Goal: Task Accomplishment & Management: Complete application form

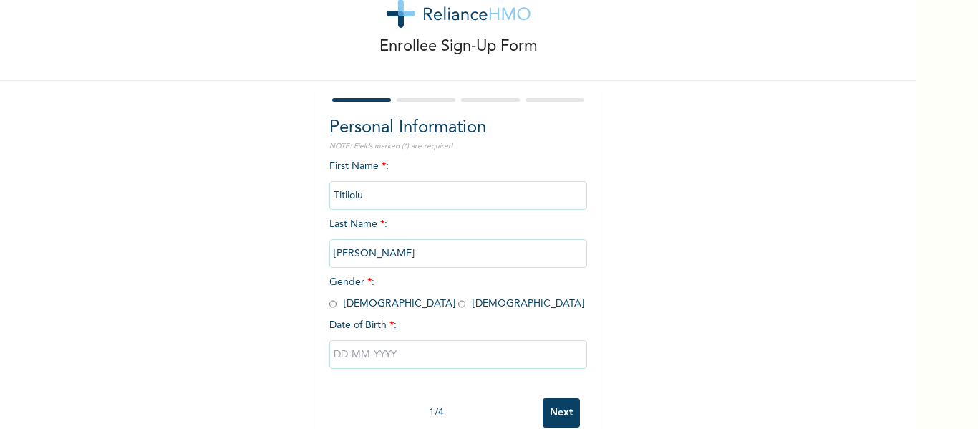
scroll to position [76, 0]
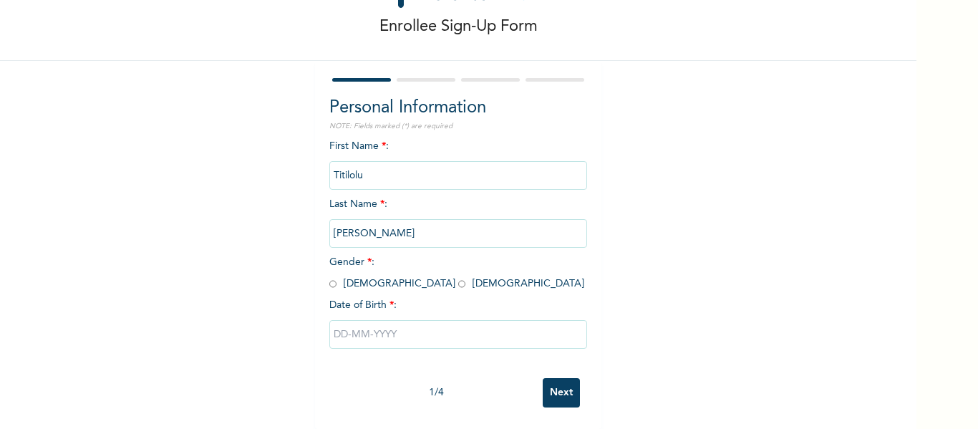
click at [458, 277] on input "radio" at bounding box center [461, 284] width 7 height 14
radio input "true"
click at [331, 320] on input "text" at bounding box center [458, 334] width 258 height 29
select select "9"
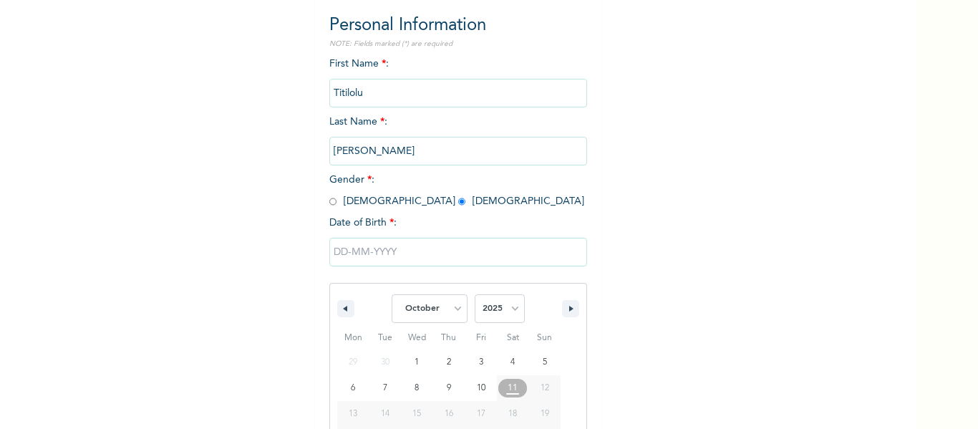
scroll to position [223, 0]
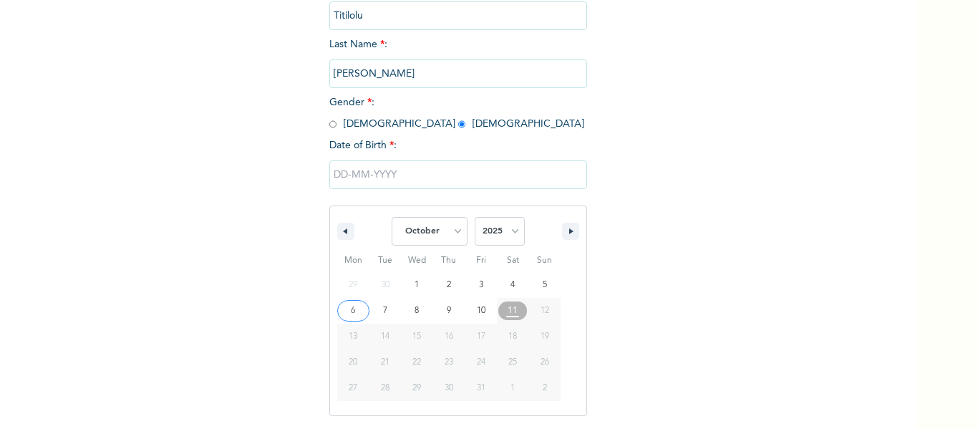
click at [329, 179] on input "text" at bounding box center [458, 174] width 258 height 29
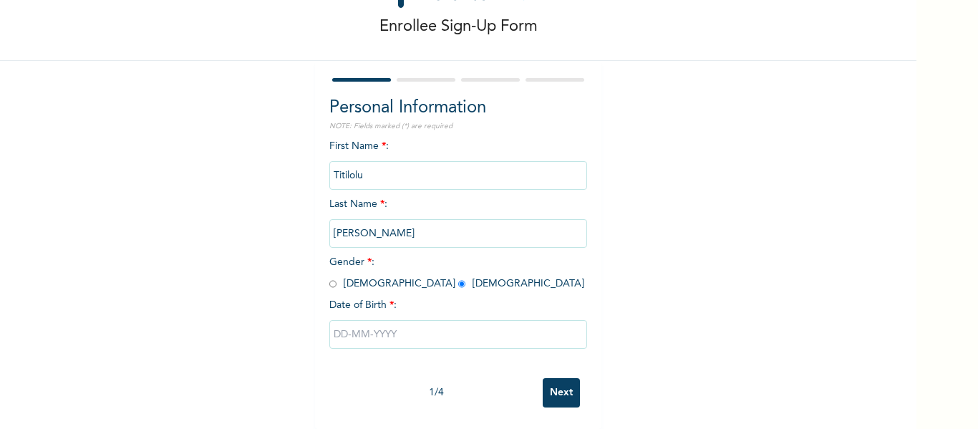
click at [329, 321] on input "text" at bounding box center [458, 334] width 258 height 29
select select "9"
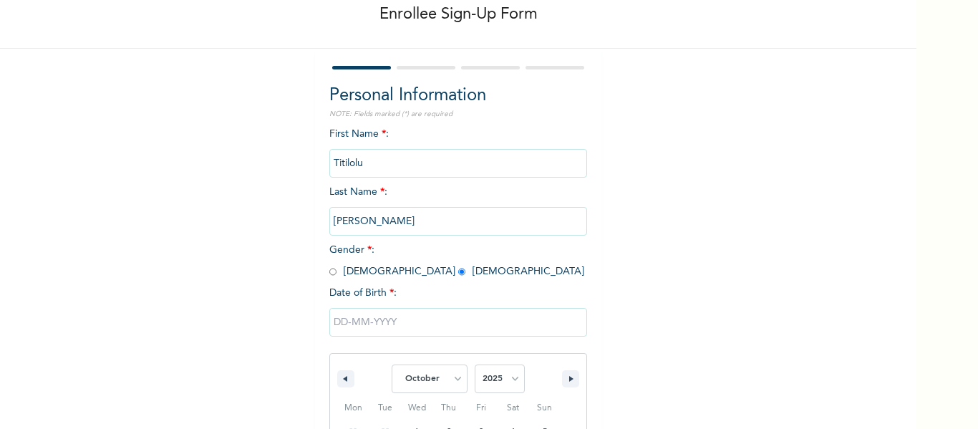
scroll to position [223, 0]
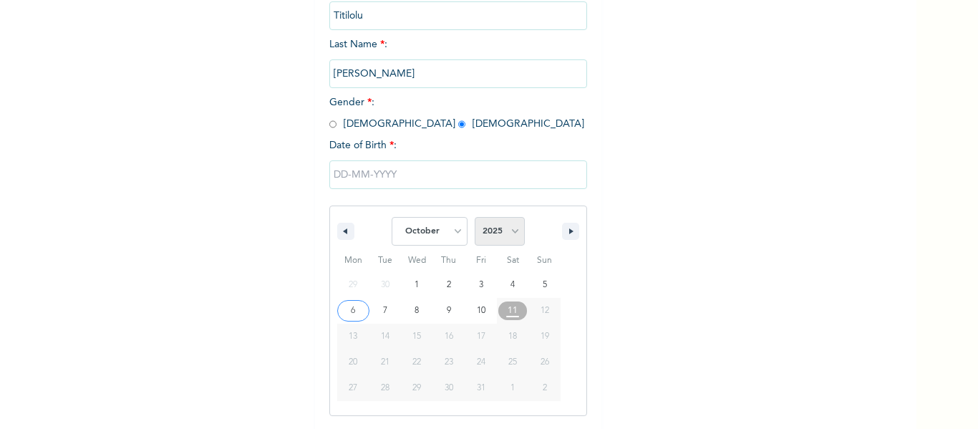
click at [508, 230] on select "2025 2024 2023 2022 2021 2020 2019 2018 2017 2016 2015 2014 2013 2012 2011 2010…" at bounding box center [500, 231] width 50 height 29
select select "1995"
click at [475, 218] on select "2025 2024 2023 2022 2021 2020 2019 2018 2017 2016 2015 2014 2013 2012 2011 2010…" at bounding box center [500, 231] width 50 height 29
click at [449, 222] on select "January February March April May June July August September October November De…" at bounding box center [430, 231] width 76 height 29
select select "10"
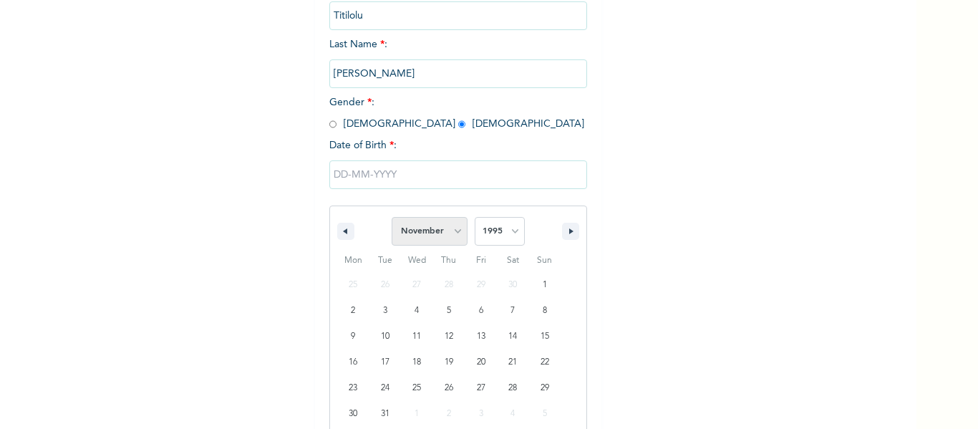
click at [392, 218] on select "January February March April May June July August September October November De…" at bounding box center [430, 231] width 76 height 29
type input "[DATE]"
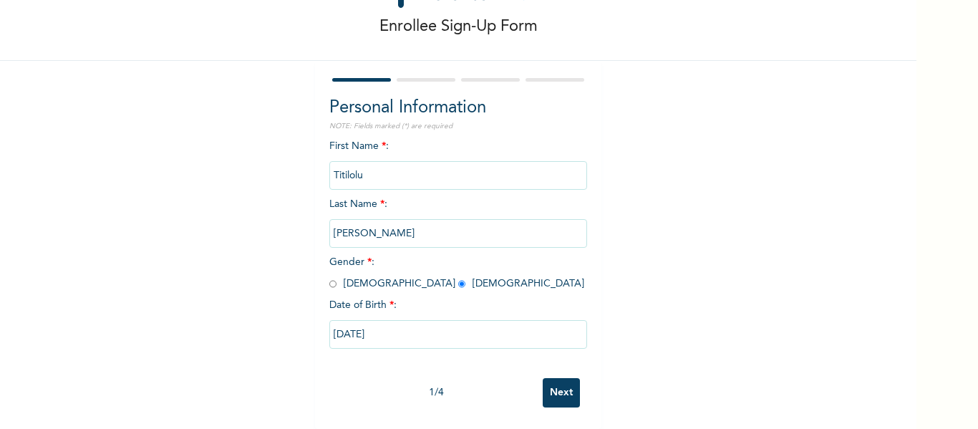
scroll to position [76, 0]
click at [560, 384] on input "Next" at bounding box center [561, 392] width 37 height 29
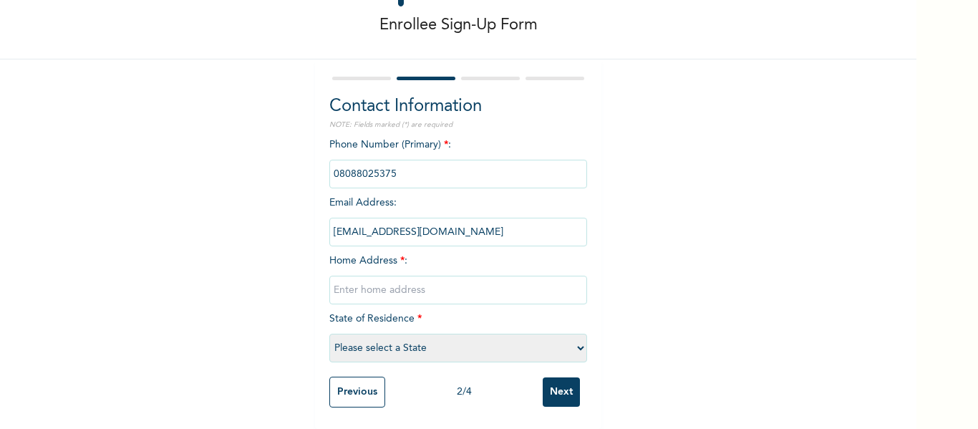
click at [367, 281] on input "text" at bounding box center [458, 290] width 258 height 29
paste input "[STREET_ADDRESS] meta lagos."
type input "[STREET_ADDRESS] meta lagos."
click at [387, 334] on select "Please select a State [PERSON_NAME] (FCT) [PERSON_NAME] Ibom [GEOGRAPHIC_DATA] …" at bounding box center [458, 348] width 258 height 29
select select "25"
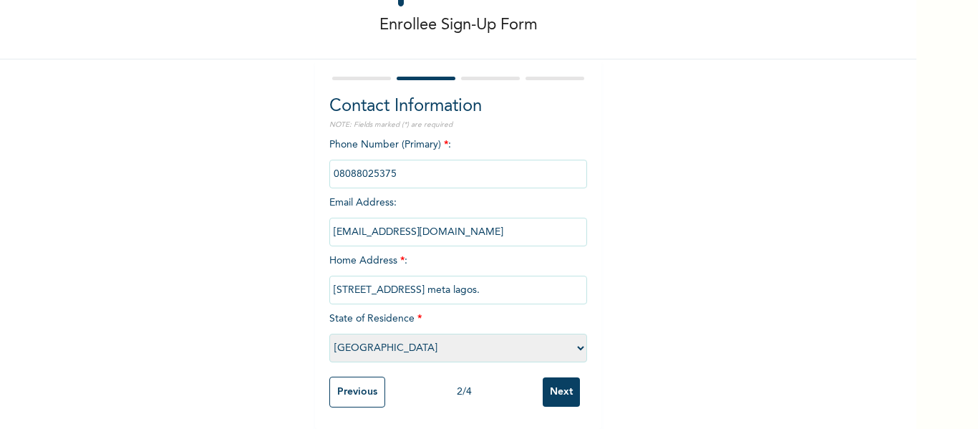
click at [329, 334] on select "Please select a State [PERSON_NAME] (FCT) [PERSON_NAME] Ibom [GEOGRAPHIC_DATA] …" at bounding box center [458, 348] width 258 height 29
click at [549, 377] on input "Next" at bounding box center [561, 391] width 37 height 29
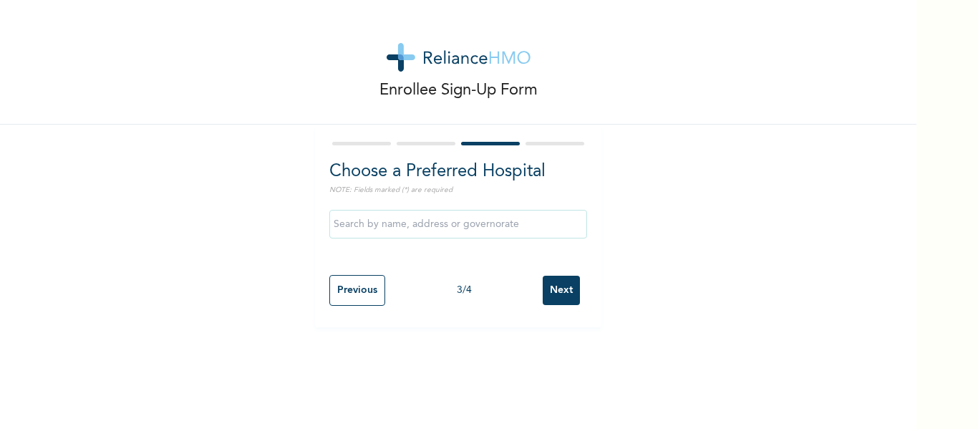
click at [543, 288] on input "Next" at bounding box center [561, 290] width 37 height 29
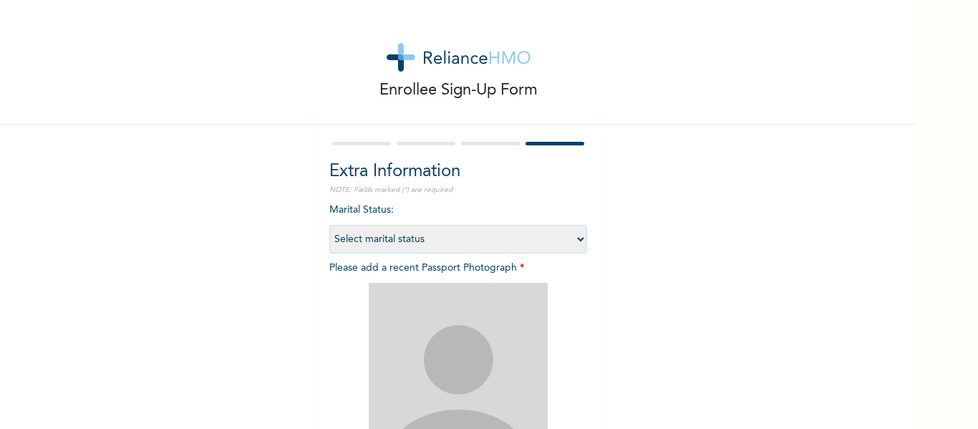
click at [451, 237] on select "Select marital status [DEMOGRAPHIC_DATA] Married [DEMOGRAPHIC_DATA] Widow/[DEMO…" at bounding box center [458, 239] width 258 height 29
select select "1"
click at [329, 225] on select "Select marital status [DEMOGRAPHIC_DATA] Married [DEMOGRAPHIC_DATA] Widow/[DEMO…" at bounding box center [458, 239] width 258 height 29
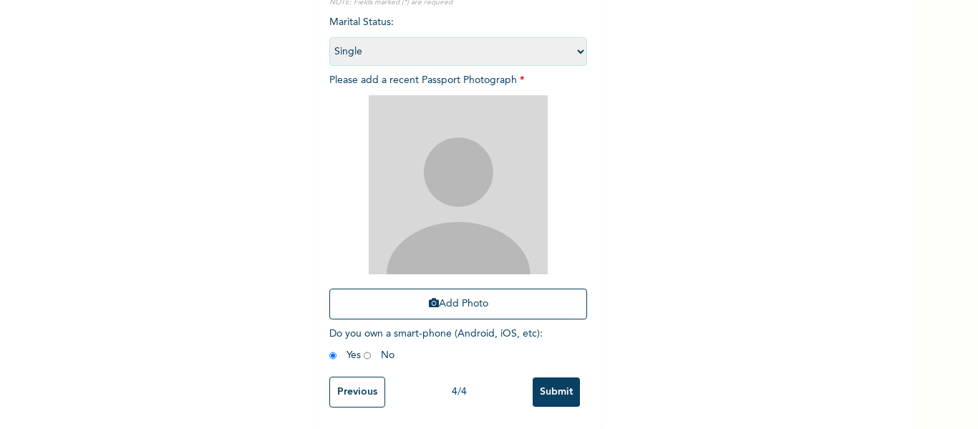
scroll to position [200, 0]
click at [429, 298] on icon "button" at bounding box center [434, 303] width 10 height 10
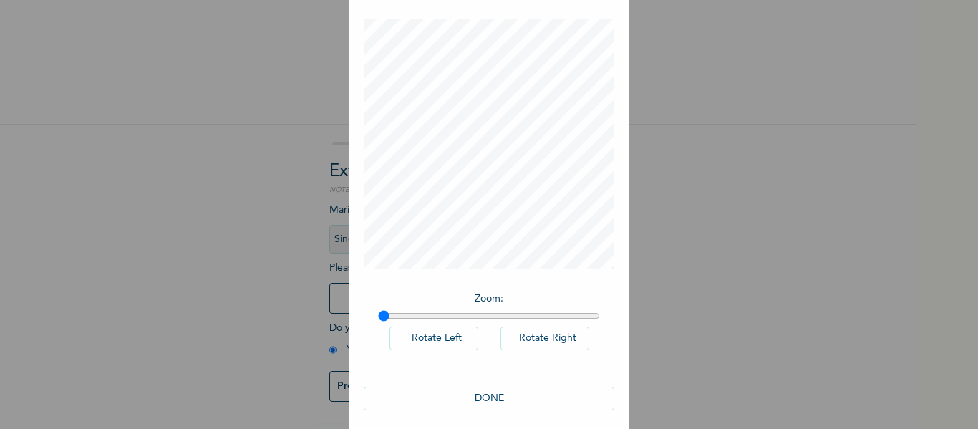
scroll to position [62, 0]
click at [547, 401] on button "DONE" at bounding box center [489, 398] width 251 height 24
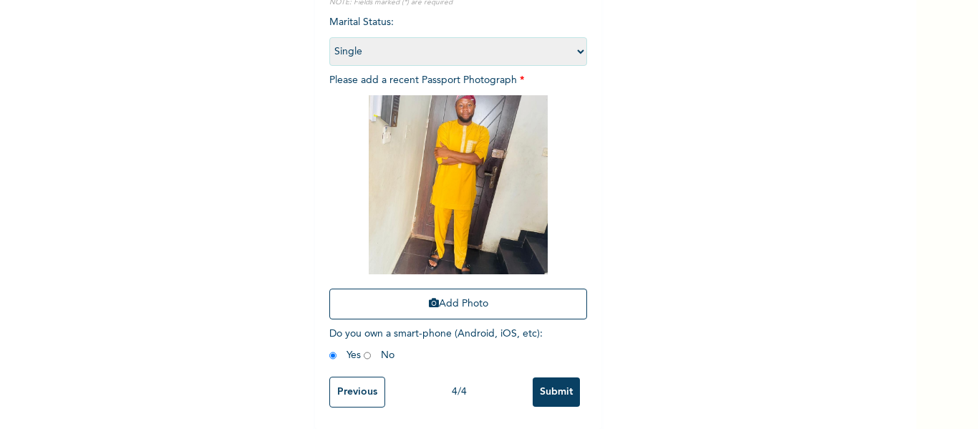
scroll to position [200, 0]
click at [555, 384] on input "Submit" at bounding box center [556, 391] width 47 height 29
